Goal: Navigation & Orientation: Find specific page/section

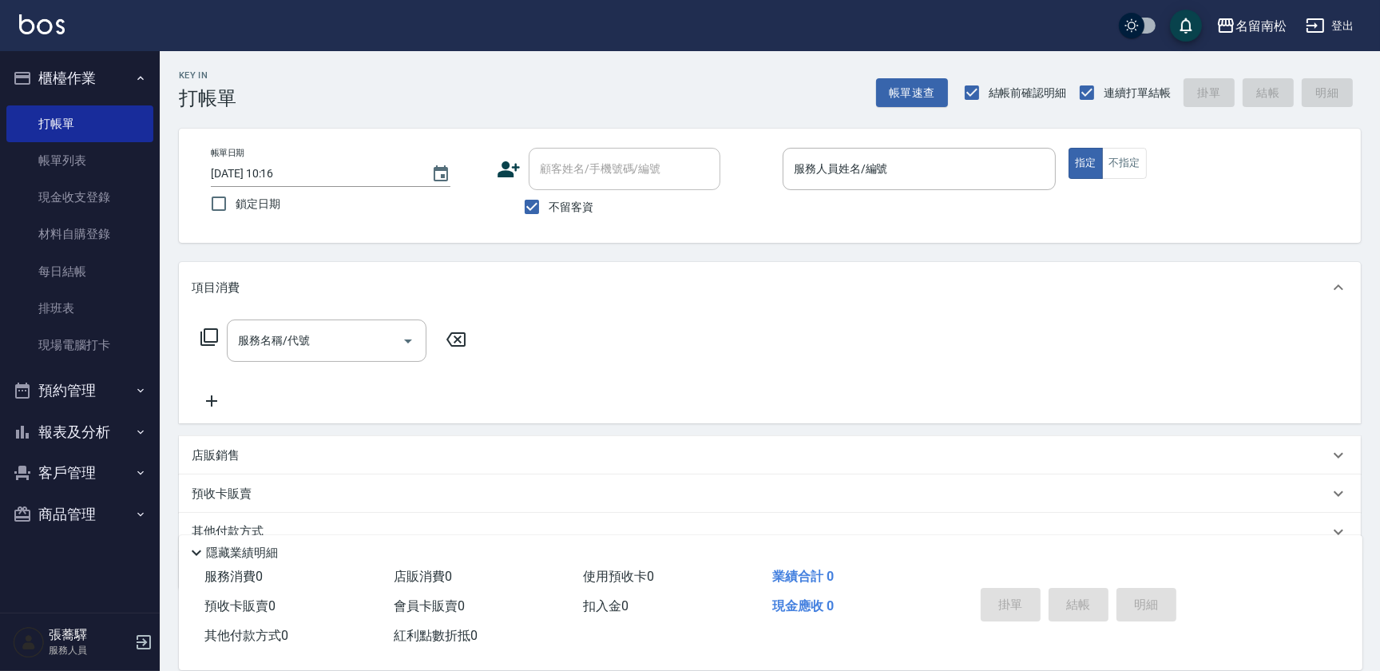
click at [97, 420] on button "報表及分析" at bounding box center [79, 432] width 147 height 42
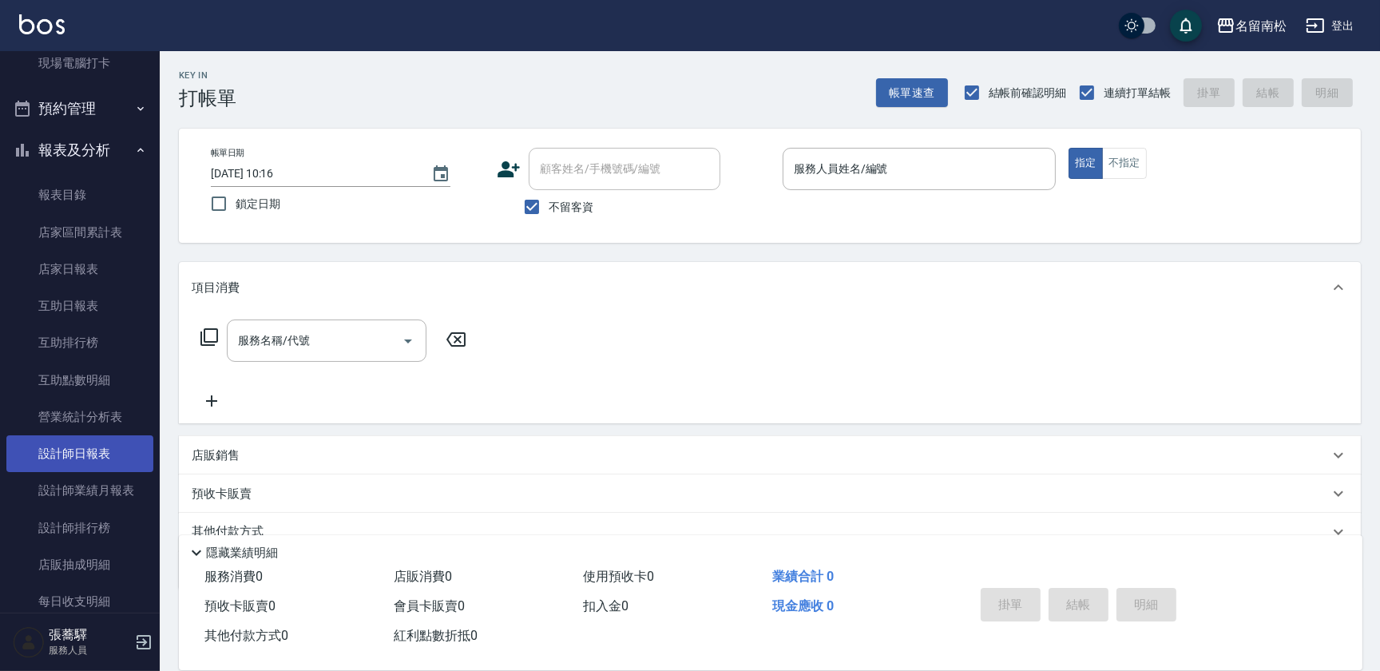
scroll to position [290, 0]
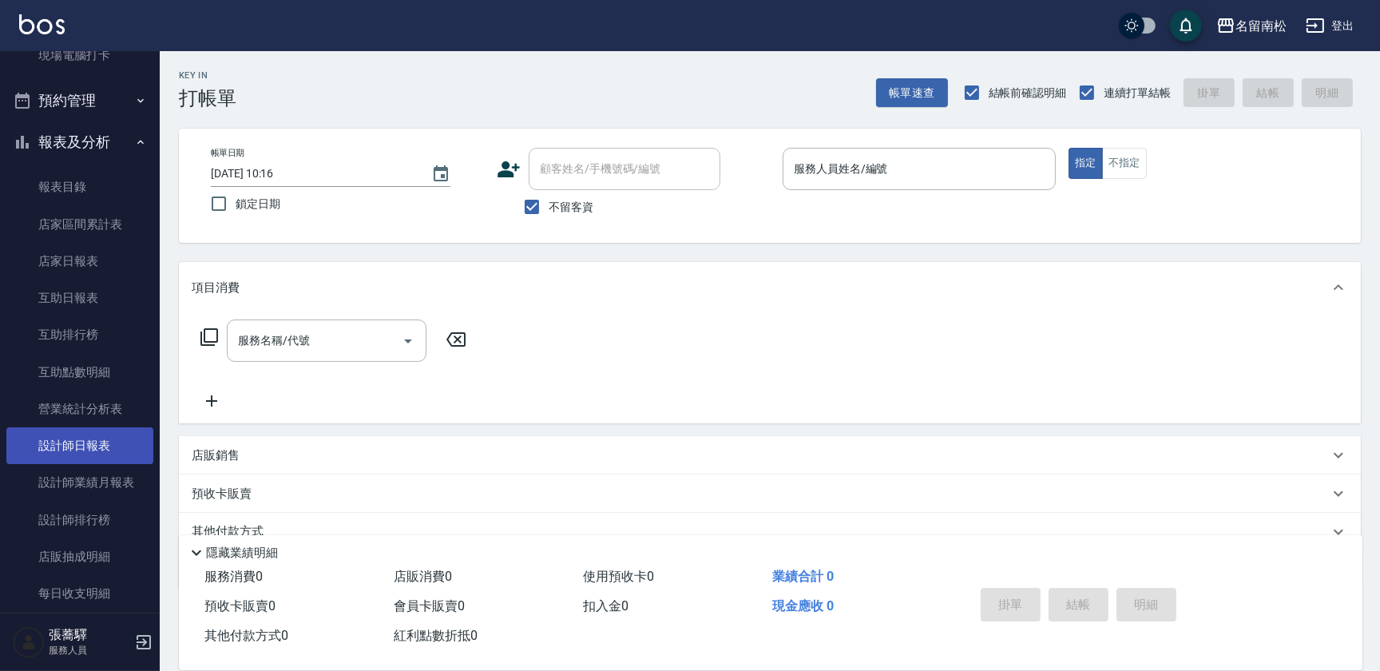
click at [112, 438] on link "設計師日報表" at bounding box center [79, 445] width 147 height 37
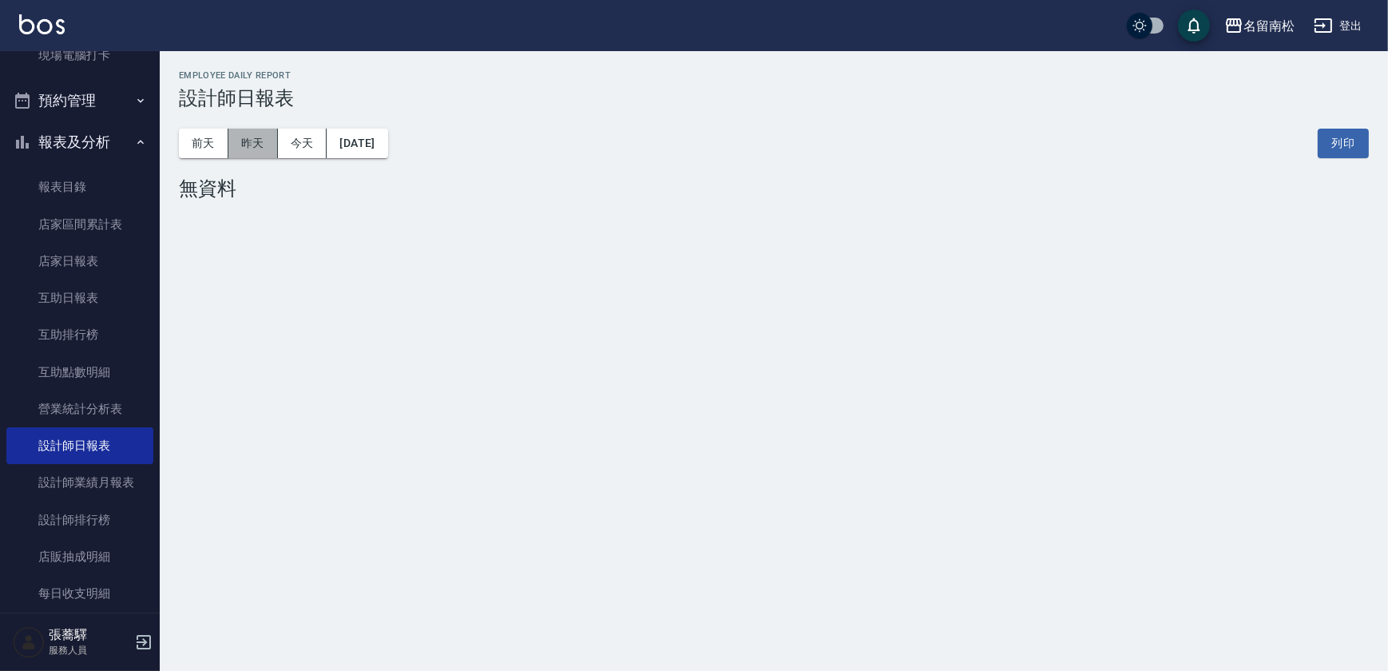
click at [258, 137] on button "昨天" at bounding box center [253, 144] width 50 height 30
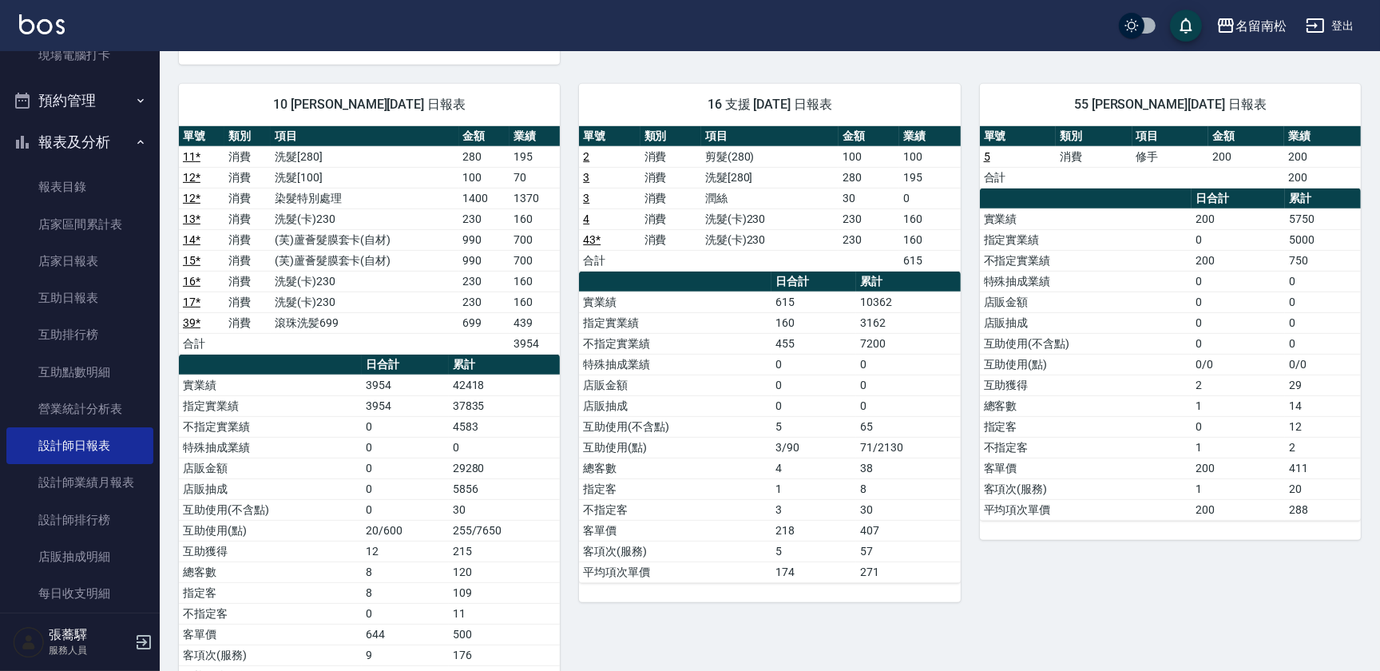
scroll to position [943, 0]
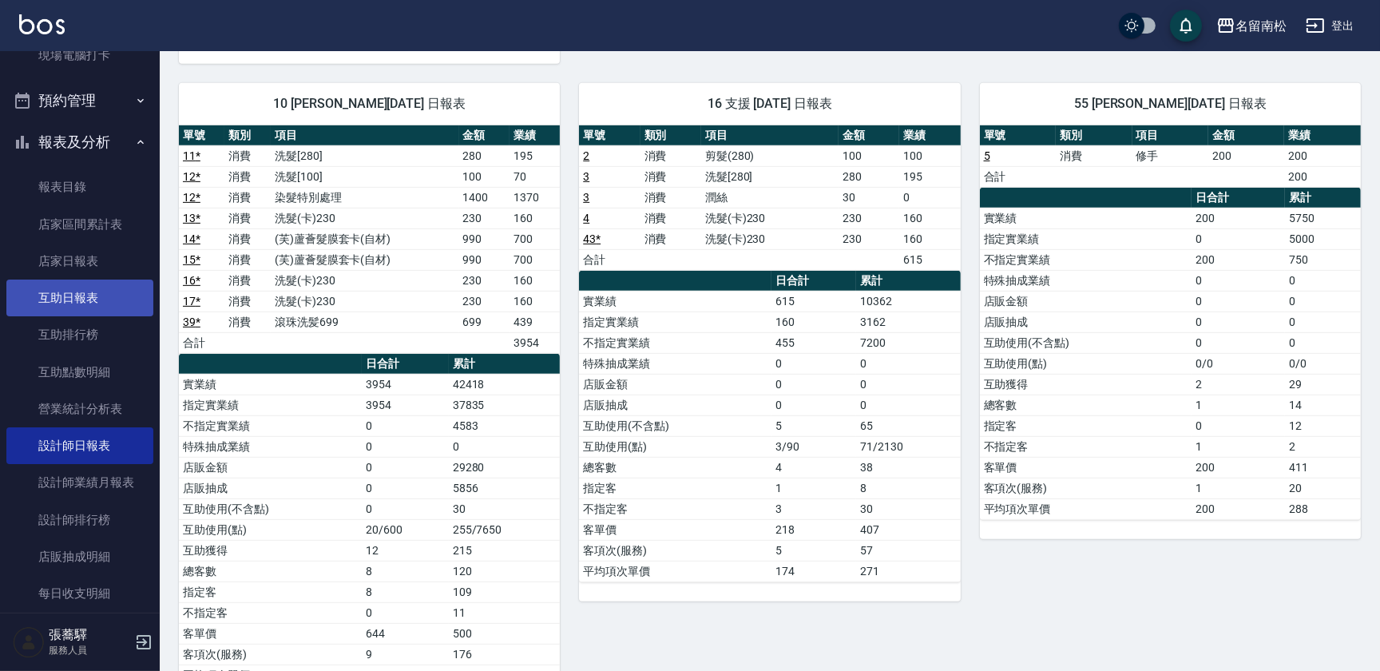
drag, startPoint x: 82, startPoint y: 306, endPoint x: 115, endPoint y: 295, distance: 34.6
click at [81, 306] on link "互助日報表" at bounding box center [79, 298] width 147 height 37
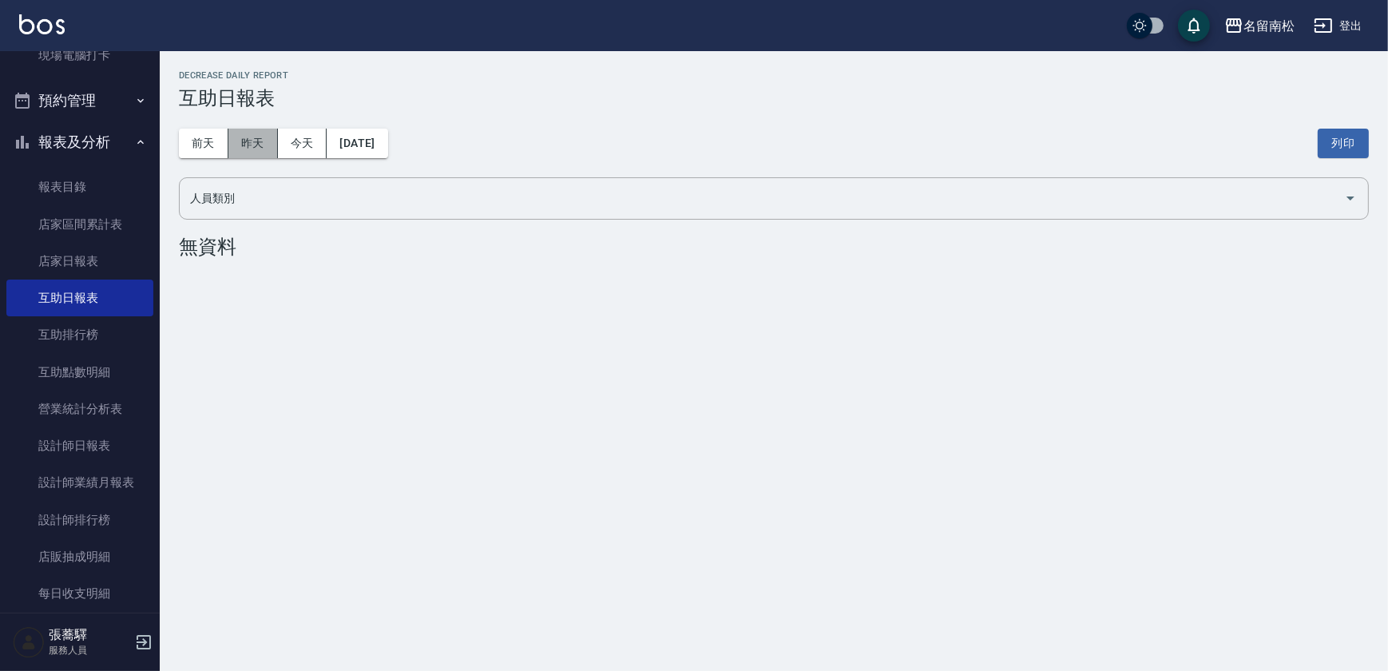
click at [260, 150] on button "昨天" at bounding box center [253, 144] width 50 height 30
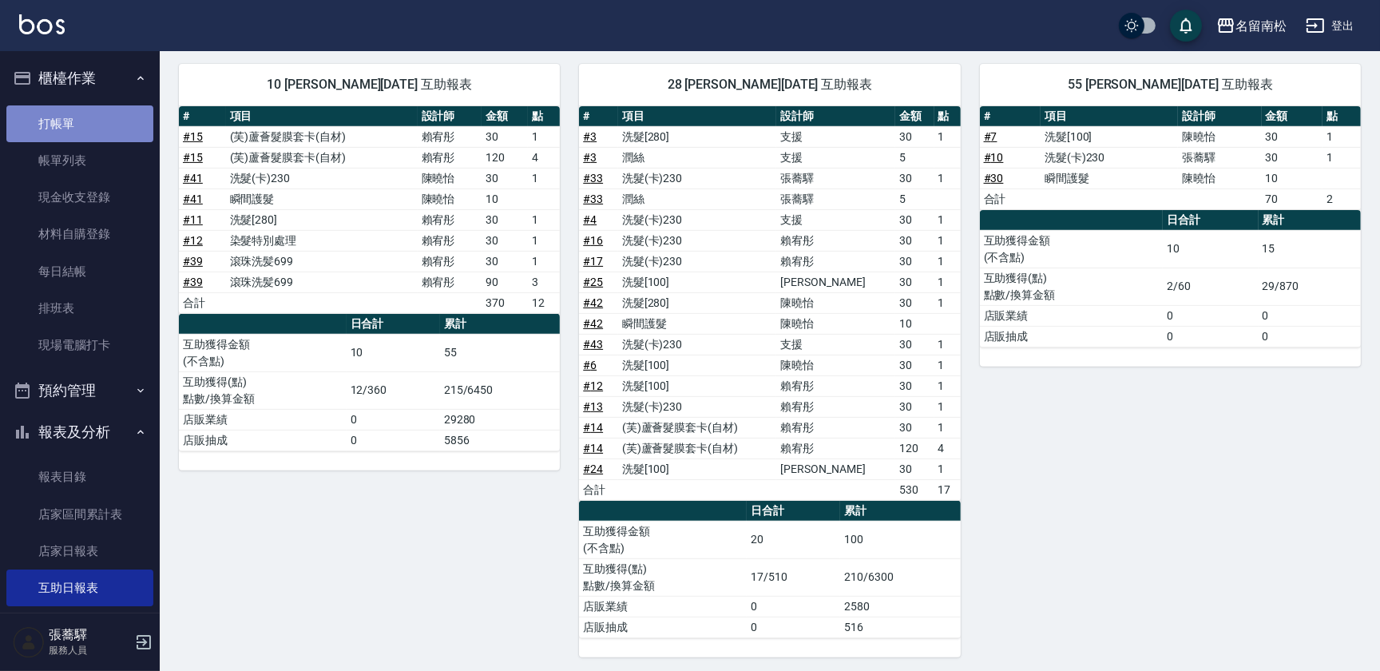
click at [117, 121] on link "打帳單" at bounding box center [79, 123] width 147 height 37
